Goal: Complete application form: Complete application form

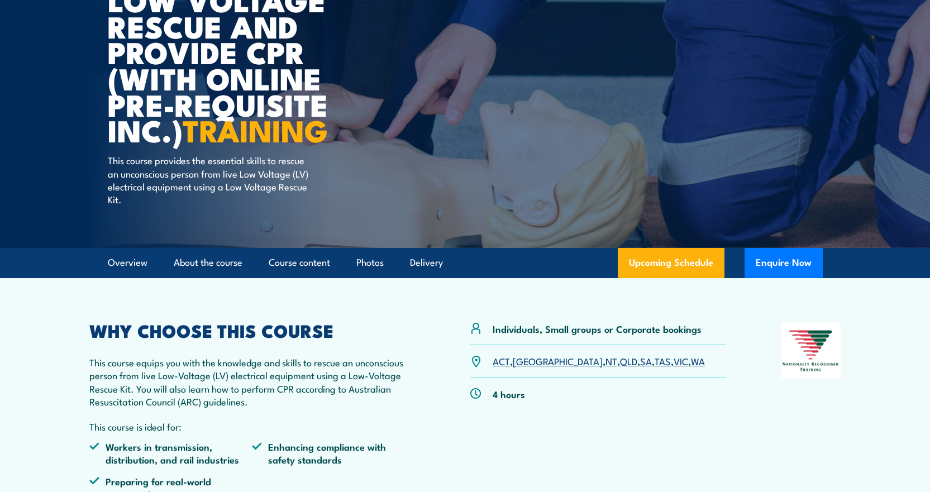
scroll to position [168, 0]
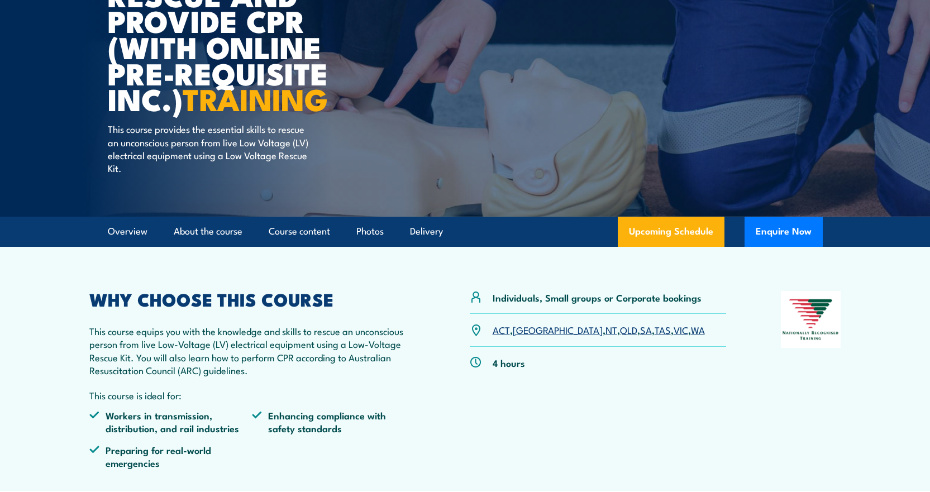
click at [640, 334] on link "SA" at bounding box center [646, 329] width 12 height 13
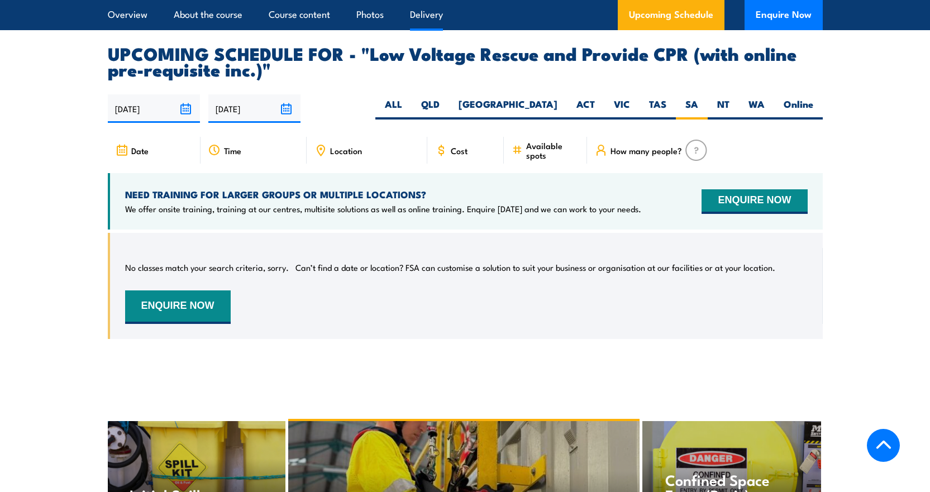
scroll to position [1633, 0]
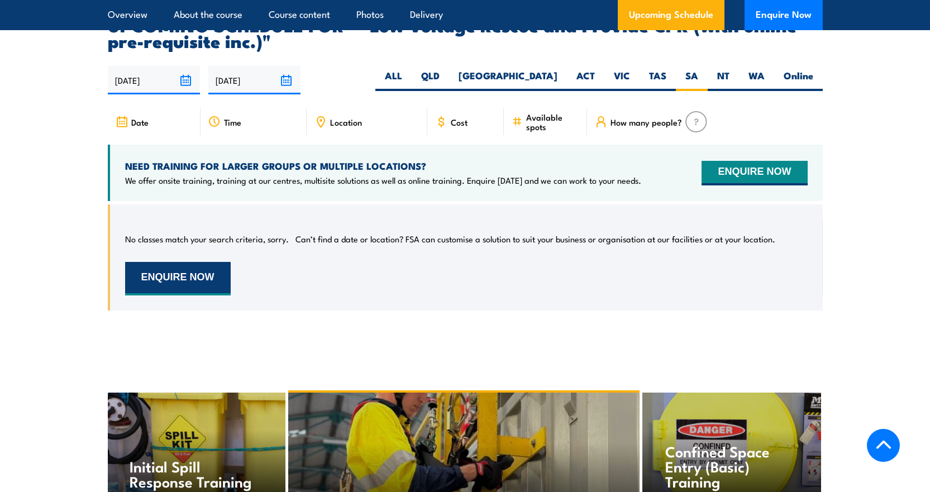
click at [194, 266] on button "ENQUIRE NOW" at bounding box center [178, 279] width 106 height 34
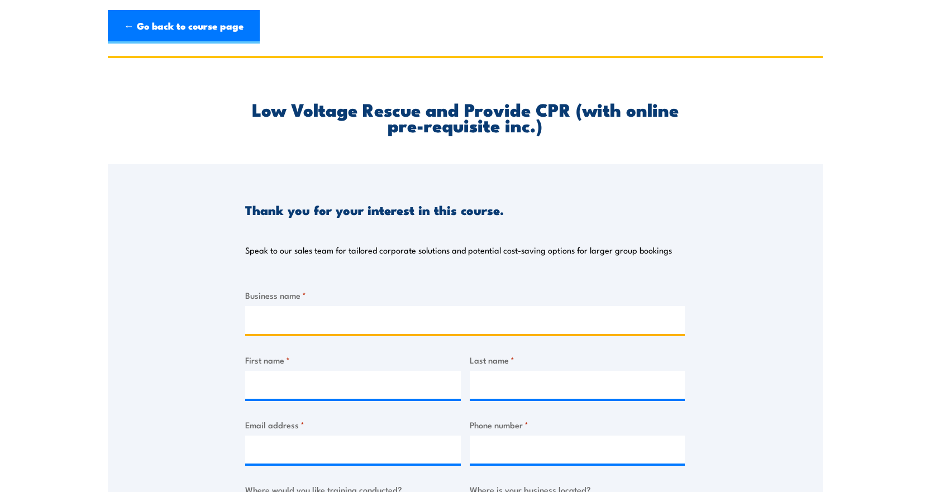
click at [305, 319] on input "Business name *" at bounding box center [465, 320] width 440 height 28
type input "[PERSON_NAME]"
type input "Enrica"
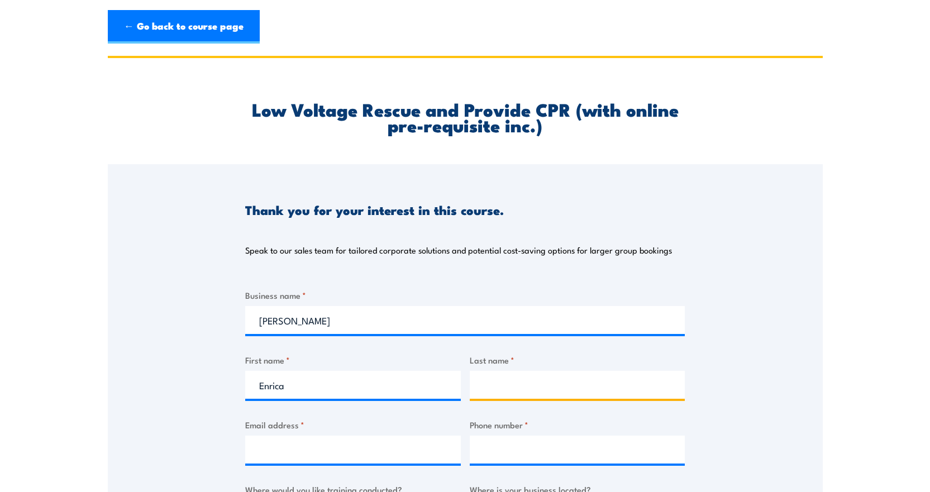
type input "Potenza"
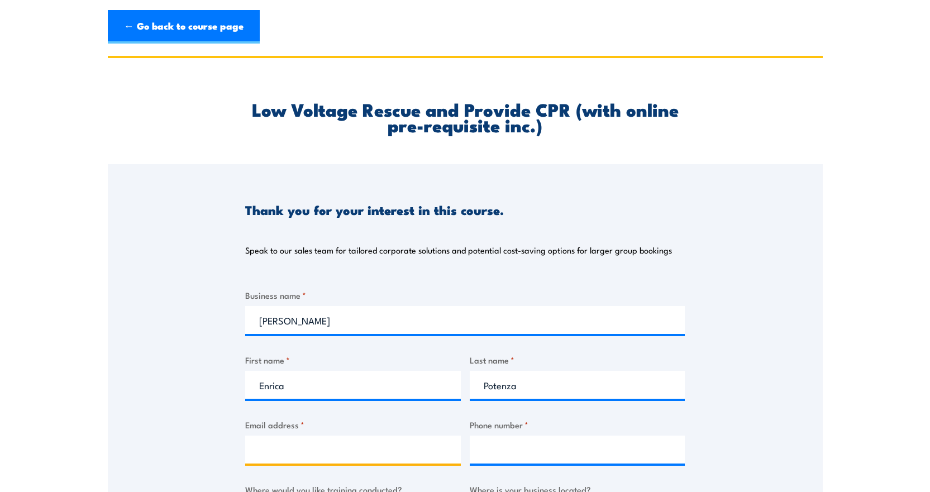
type input "[EMAIL_ADDRESS][DOMAIN_NAME]"
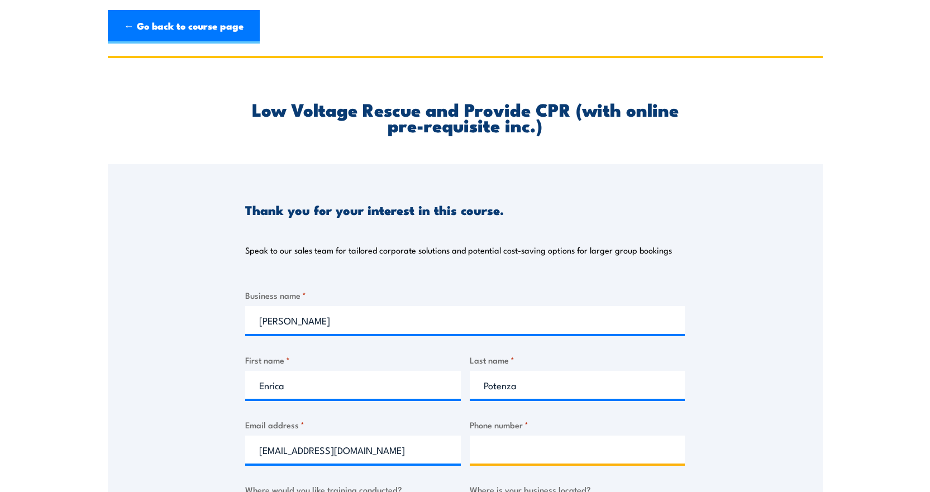
type input "0395183888"
select select "VIC"
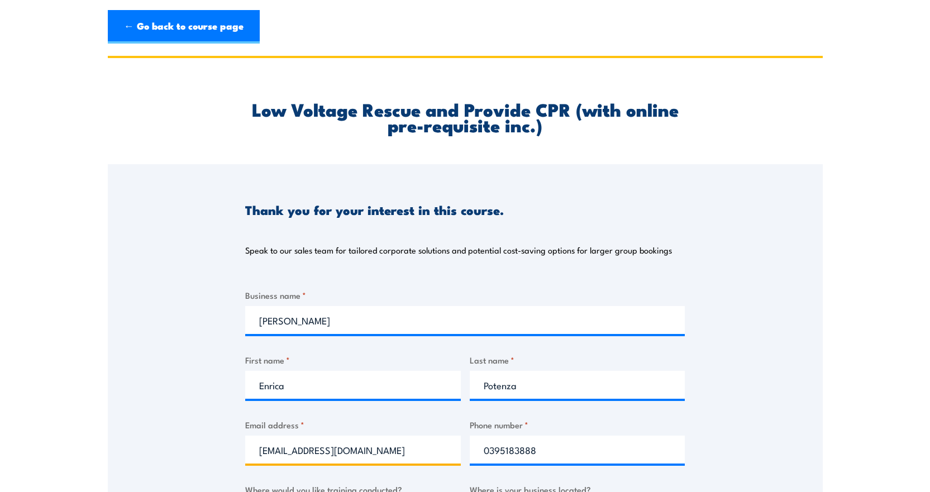
click at [395, 451] on input "[EMAIL_ADDRESS][DOMAIN_NAME]" at bounding box center [353, 450] width 216 height 28
type input "[EMAIL_ADDRESS][DOMAIN_NAME]"
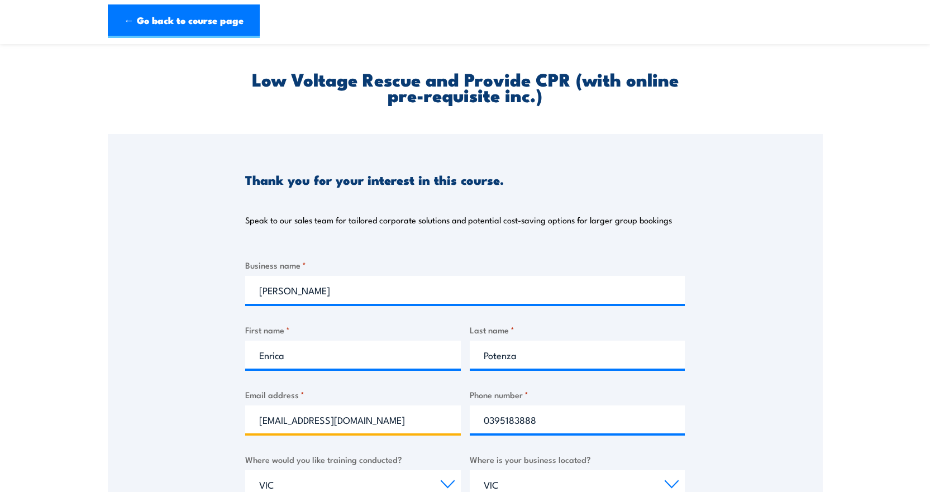
scroll to position [112, 0]
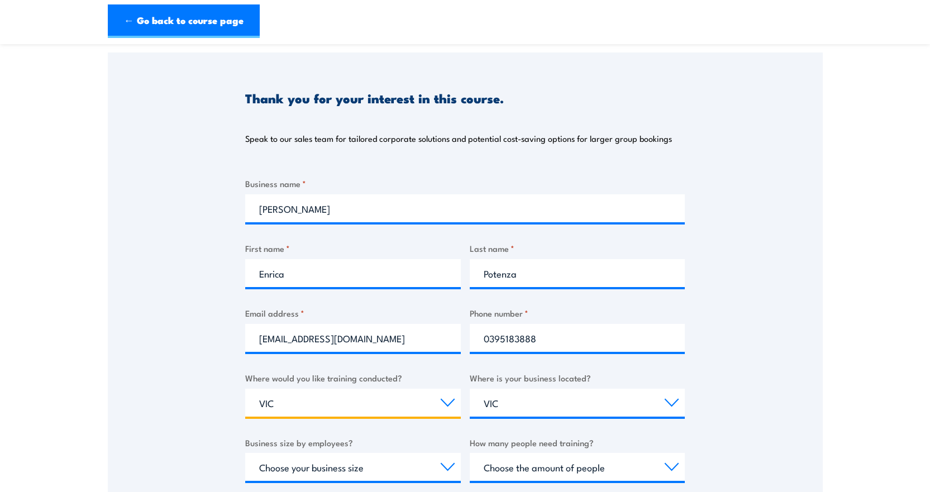
drag, startPoint x: 283, startPoint y: 403, endPoint x: 232, endPoint y: 402, distance: 50.3
click at [232, 402] on div "Thank you for your interest in this course. Speak to our sales team for tailore…" at bounding box center [465, 332] width 715 height 558
select select "SA"
click at [245, 389] on select "Select a state or territory Nationally - multiple locations [GEOGRAPHIC_DATA] […" at bounding box center [353, 403] width 216 height 28
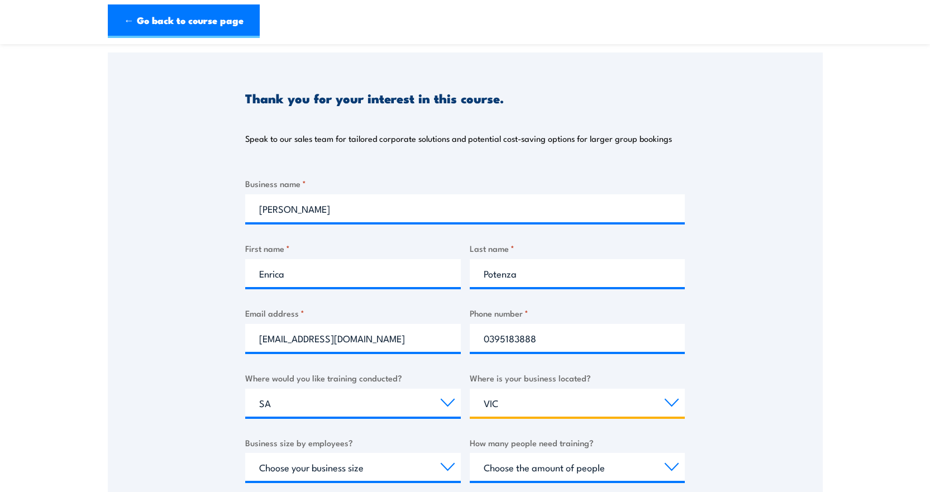
click at [505, 406] on select "Select a state or territory [GEOGRAPHIC_DATA] [GEOGRAPHIC_DATA] [GEOGRAPHIC_DAT…" at bounding box center [578, 403] width 216 height 28
select select "SA"
click at [470, 389] on select "Select a state or territory [GEOGRAPHIC_DATA] [GEOGRAPHIC_DATA] [GEOGRAPHIC_DAT…" at bounding box center [578, 403] width 216 height 28
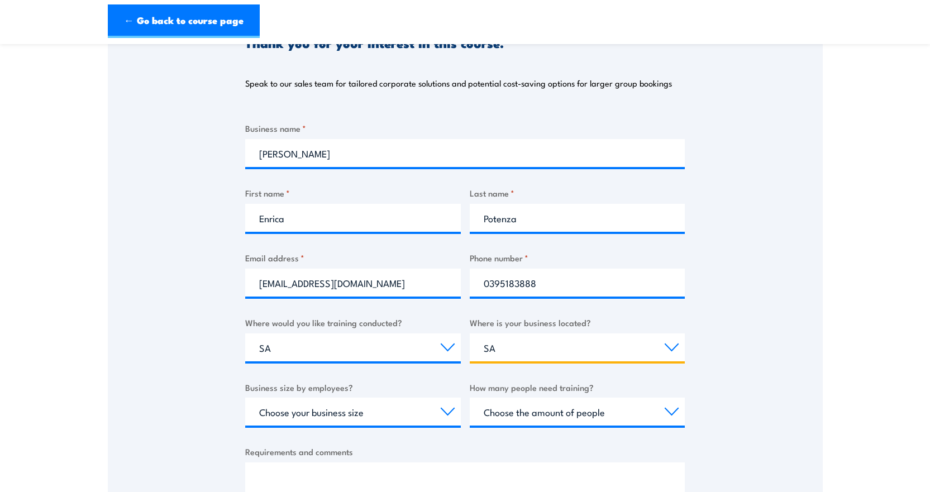
scroll to position [168, 0]
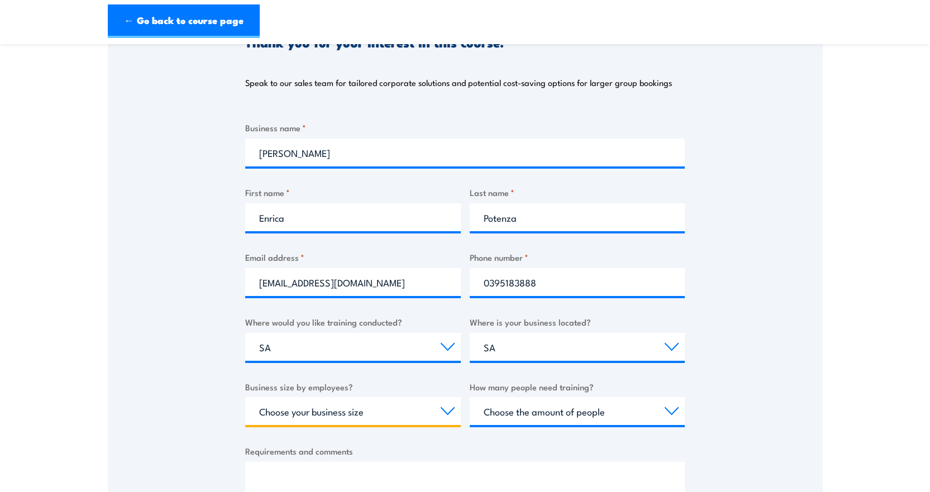
click at [448, 416] on select "Choose your business size 1 to 19 20 to 199 200+" at bounding box center [353, 411] width 216 height 28
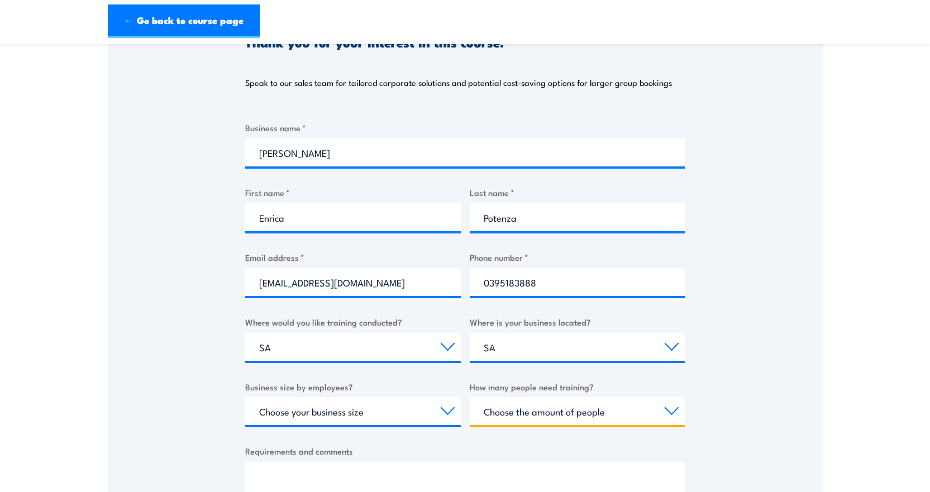
click at [604, 416] on select "Choose the amount of people 1 to 4 5 to 19 20+" at bounding box center [578, 411] width 216 height 28
select select "1 to 4"
click at [470, 397] on select "Choose the amount of people 1 to 4 5 to 19 20+" at bounding box center [578, 411] width 216 height 28
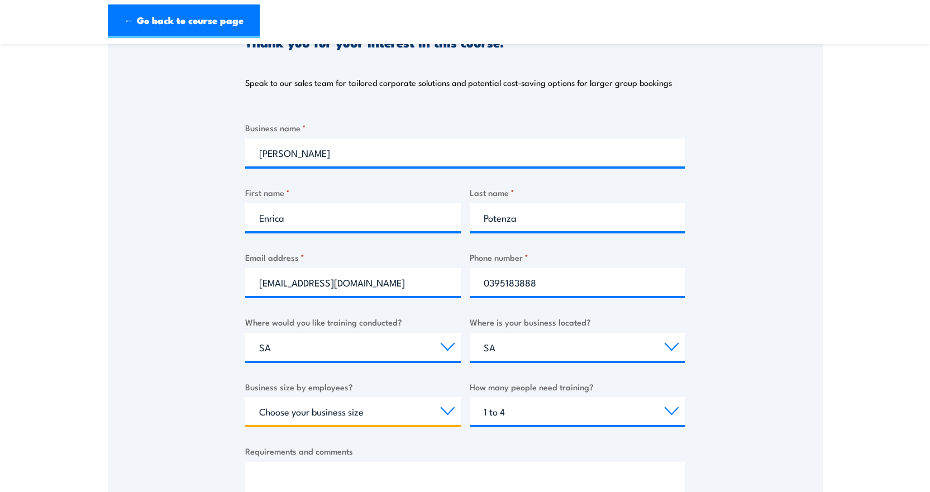
click at [333, 410] on select "Choose your business size 1 to 19 20 to 199 200+" at bounding box center [353, 411] width 216 height 28
select select "20 to 199"
click at [245, 397] on select "Choose your business size 1 to 19 20 to 199 200+" at bounding box center [353, 411] width 216 height 28
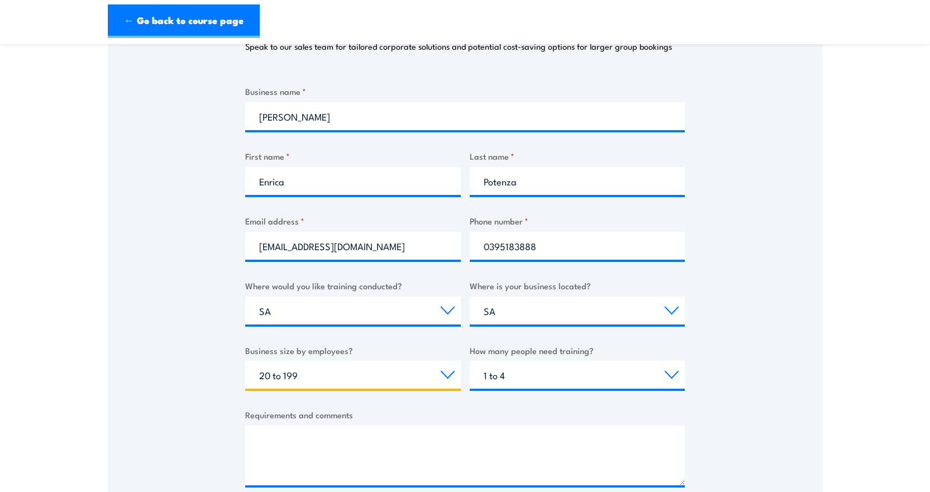
scroll to position [224, 0]
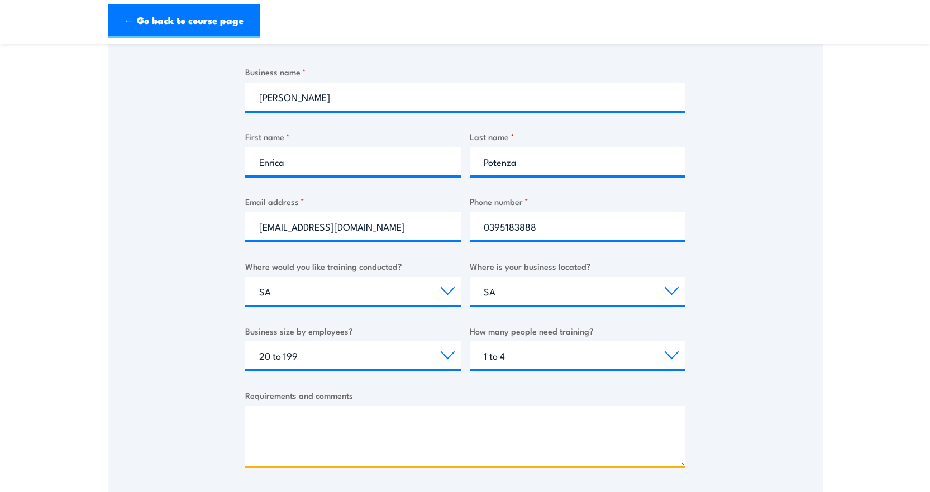
click at [383, 414] on textarea "Requirements and comments" at bounding box center [465, 436] width 440 height 60
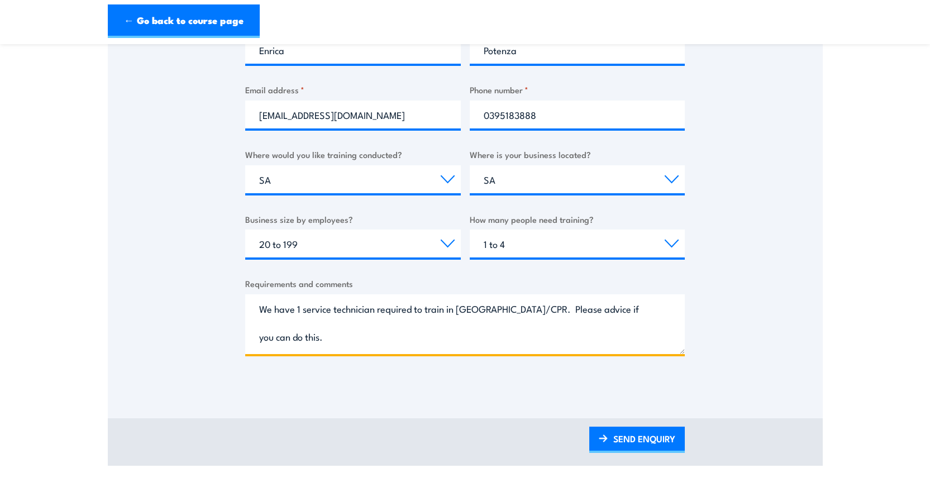
scroll to position [447, 0]
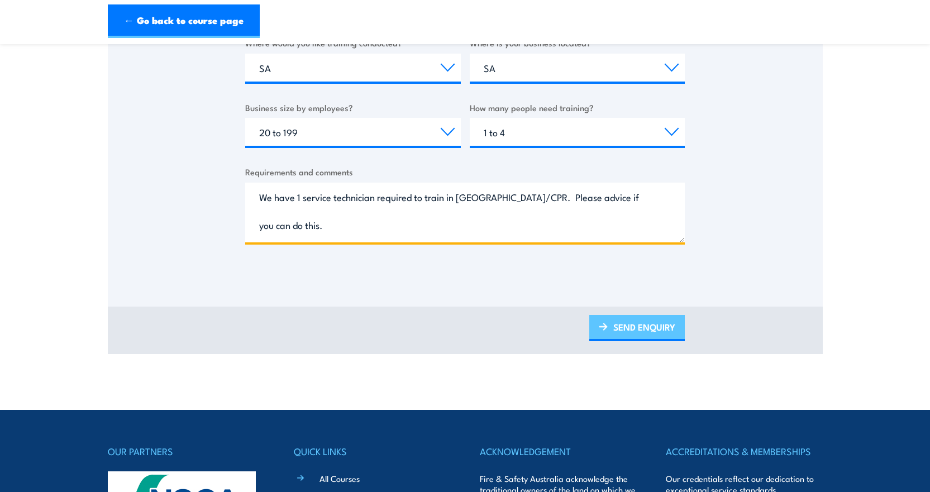
type textarea "We have 1 service technician required to train in [GEOGRAPHIC_DATA]/CPR. Please…"
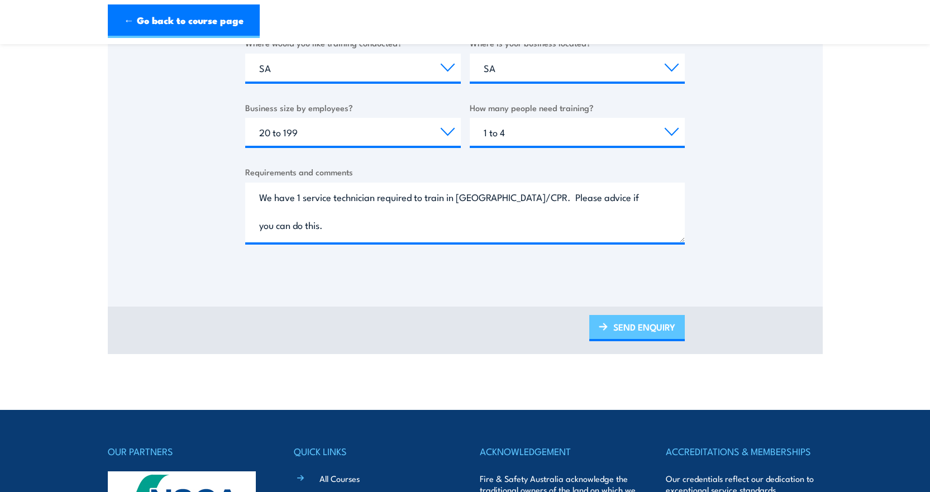
click at [614, 325] on link "SEND ENQUIRY" at bounding box center [638, 328] width 96 height 26
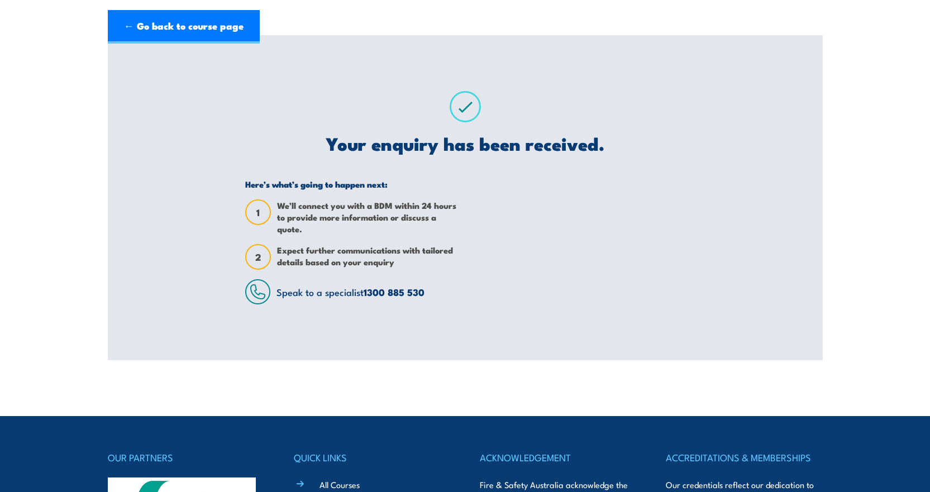
scroll to position [0, 0]
